Goal: Transaction & Acquisition: Purchase product/service

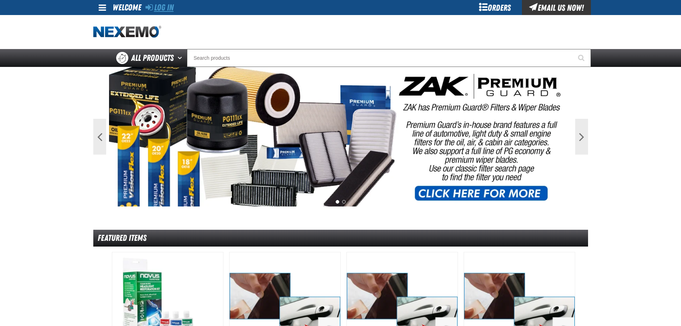
click at [155, 5] on link "Log In" at bounding box center [160, 8] width 28 height 10
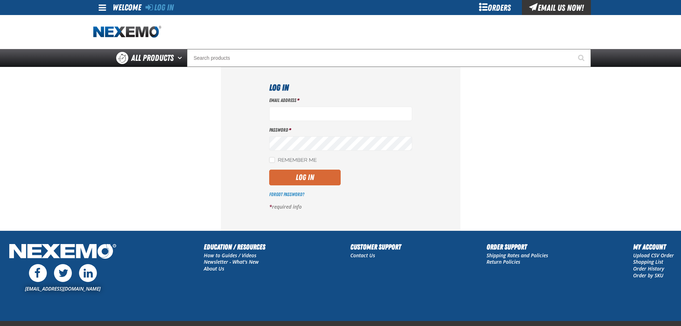
type input "mmagee@vtaig.com"
click at [324, 176] on button "Log In" at bounding box center [305, 178] width 72 height 16
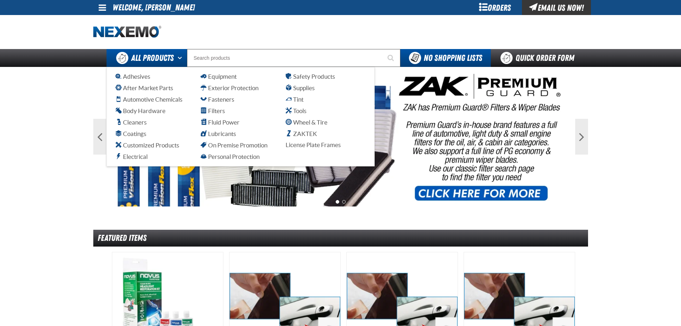
click at [180, 57] on button "Open All Products pages" at bounding box center [181, 58] width 12 height 18
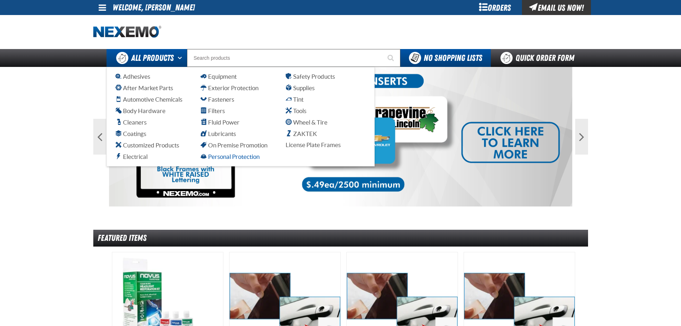
click at [227, 157] on span "Personal Protection" at bounding box center [230, 156] width 59 height 7
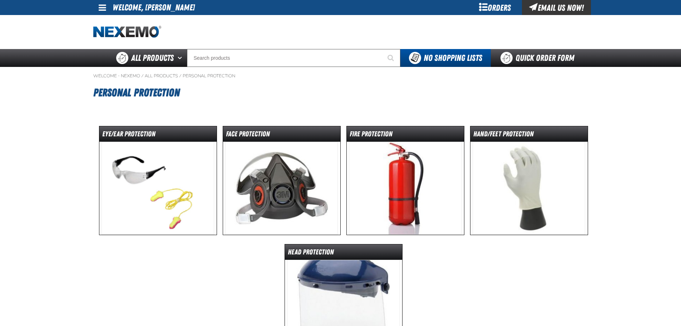
click at [538, 182] on img at bounding box center [529, 188] width 113 height 93
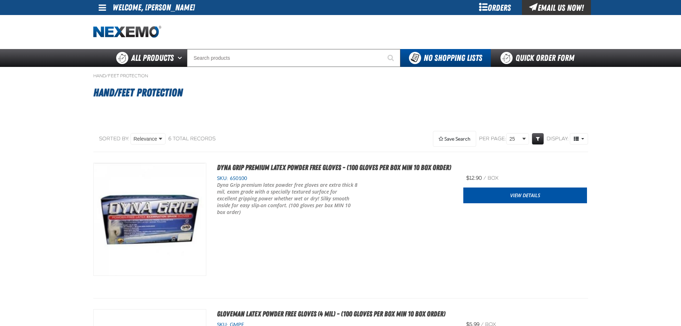
scroll to position [72, 0]
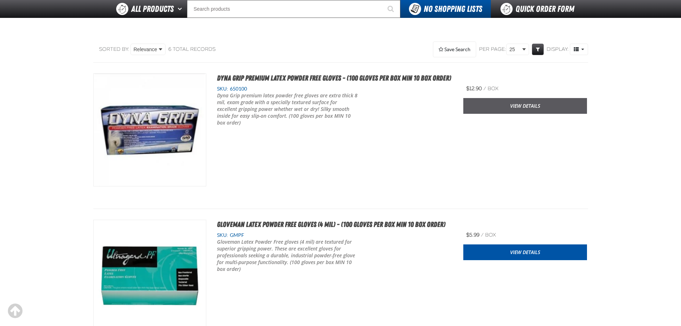
click at [540, 107] on link "View Details" at bounding box center [526, 106] width 124 height 16
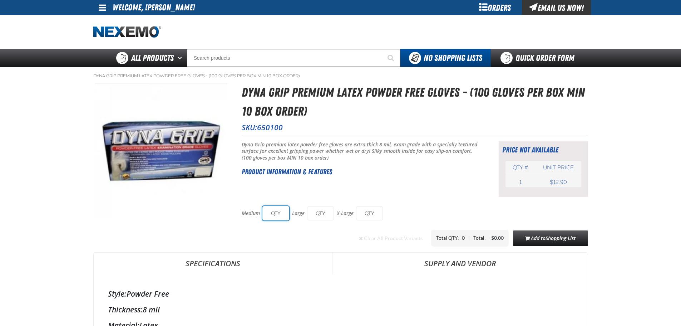
click at [282, 218] on input "text" at bounding box center [276, 213] width 27 height 14
type input "10"
click at [325, 212] on input "text" at bounding box center [320, 213] width 27 height 14
type input "20"
click at [373, 214] on input "text" at bounding box center [369, 213] width 27 height 14
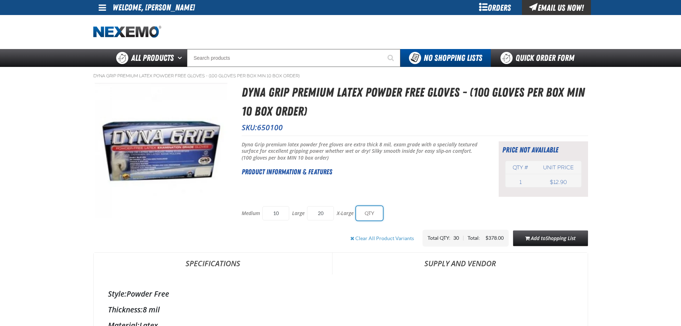
click at [377, 215] on input "text" at bounding box center [369, 213] width 27 height 14
type input "20"
click at [559, 240] on span "Shopping List" at bounding box center [561, 238] width 30 height 7
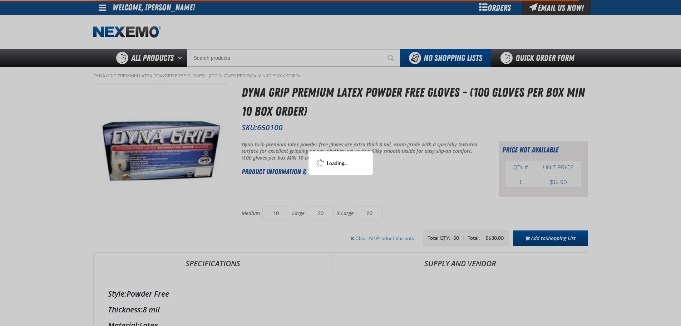
type input "10"
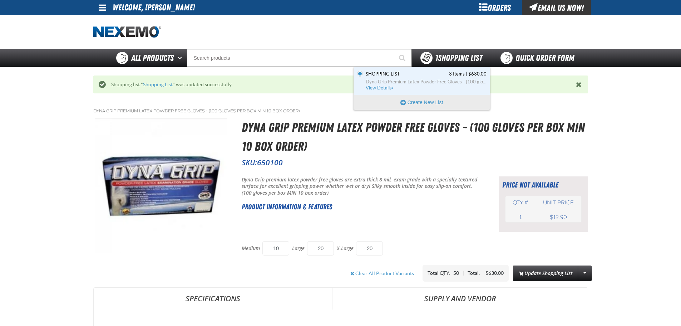
click at [461, 62] on span "1 Shopping List" at bounding box center [458, 58] width 47 height 10
click at [386, 86] on span "View Details" at bounding box center [380, 87] width 29 height 5
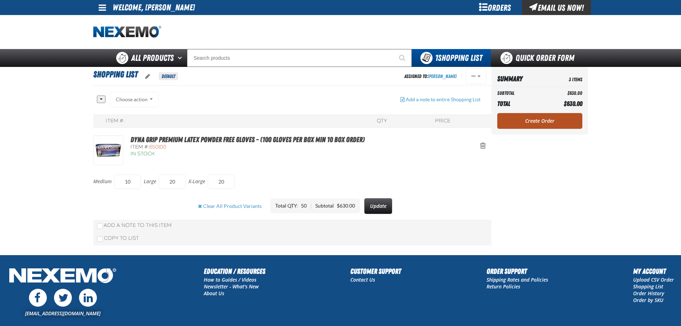
click at [543, 122] on link "Create Order" at bounding box center [539, 121] width 85 height 16
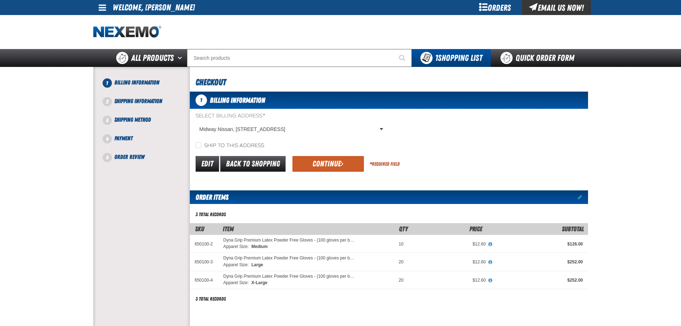
click at [543, 122] on div "Select Billing Address * [GEOGRAPHIC_DATA], [STREET_ADDRESS] [GEOGRAPHIC_DATA],…" at bounding box center [389, 130] width 398 height 37
click at [343, 161] on button "Continue" at bounding box center [329, 164] width 72 height 16
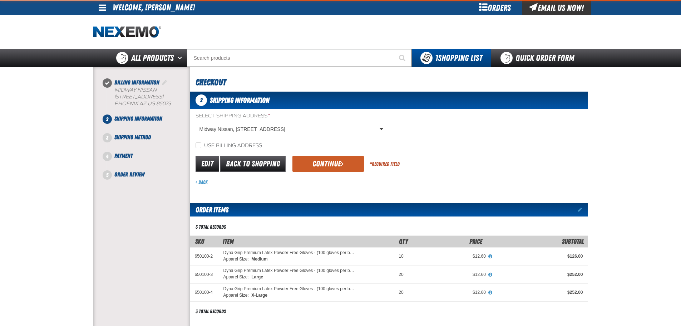
click at [338, 161] on button "Continue" at bounding box center [329, 164] width 72 height 16
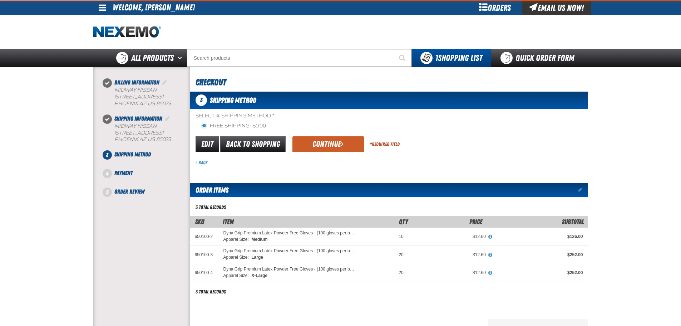
click at [338, 161] on div "Back" at bounding box center [392, 162] width 393 height 7
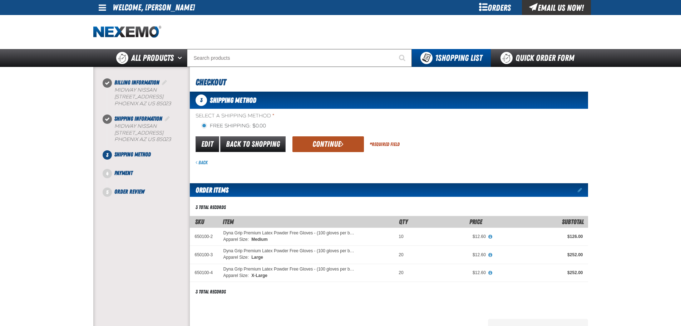
click at [337, 144] on button "Continue" at bounding box center [329, 144] width 72 height 16
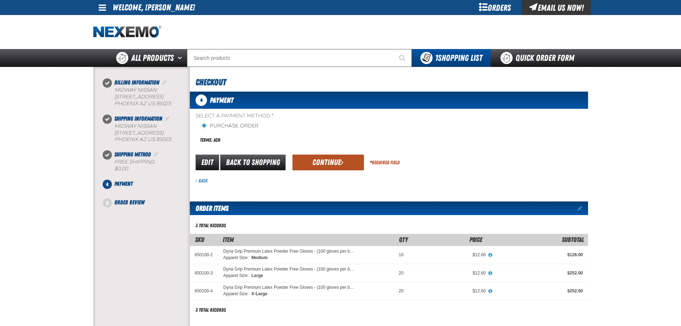
click at [326, 161] on button "Continue" at bounding box center [329, 163] width 72 height 16
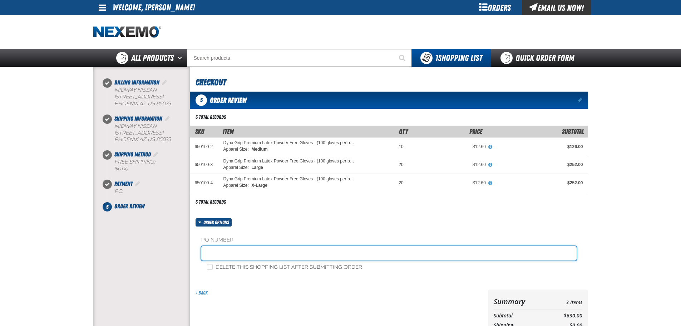
click at [233, 250] on input "text" at bounding box center [389, 253] width 376 height 14
type input "ZAK0925"
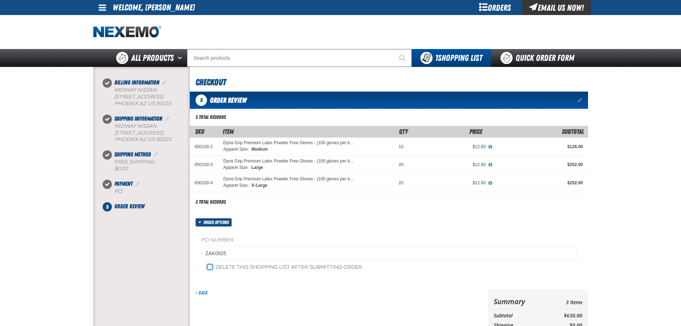
click at [210, 268] on input "Delete this shopping list after submitting order" at bounding box center [210, 267] width 6 height 6
checkbox input "true"
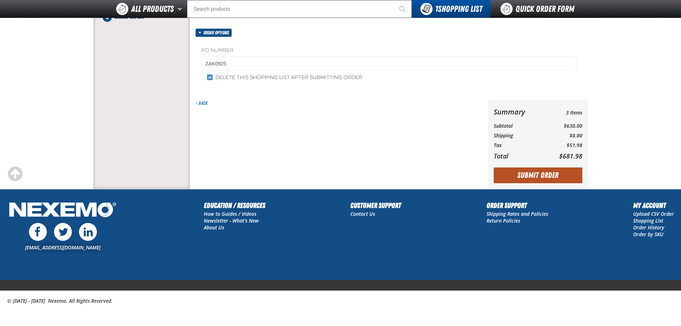
click at [540, 172] on button "Submit Order" at bounding box center [538, 175] width 89 height 16
